Goal: Find specific page/section: Find specific page/section

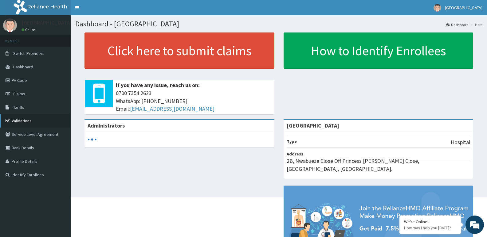
click at [14, 118] on link "Validations" at bounding box center [35, 121] width 71 height 14
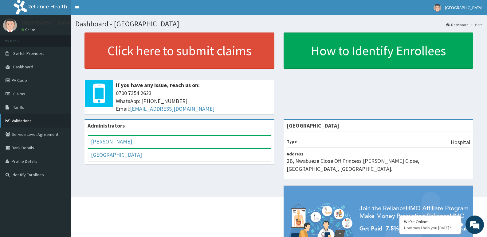
click at [49, 124] on link "Validations" at bounding box center [35, 121] width 71 height 14
